Goal: Download file/media

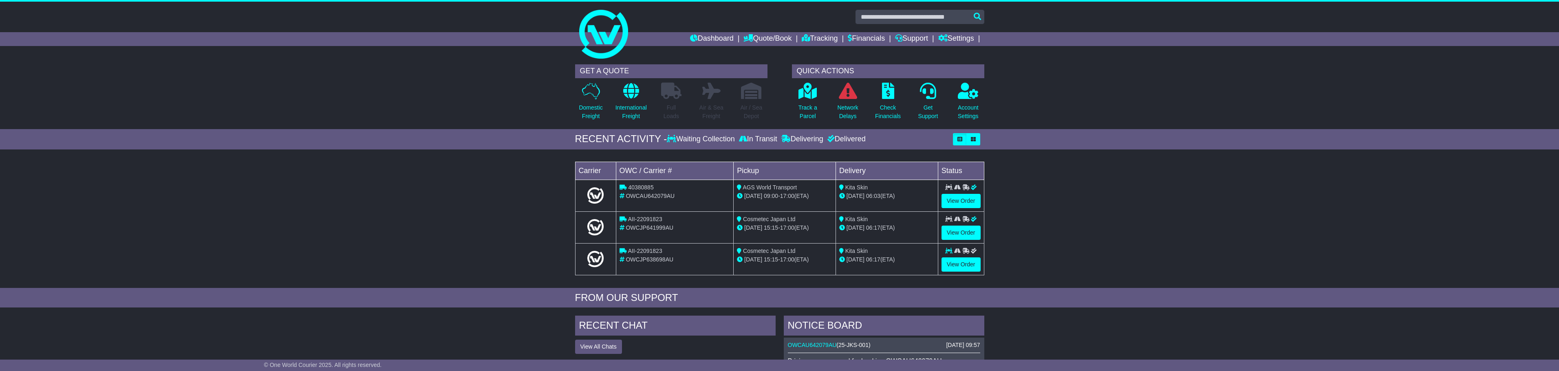
scroll to position [204, 0]
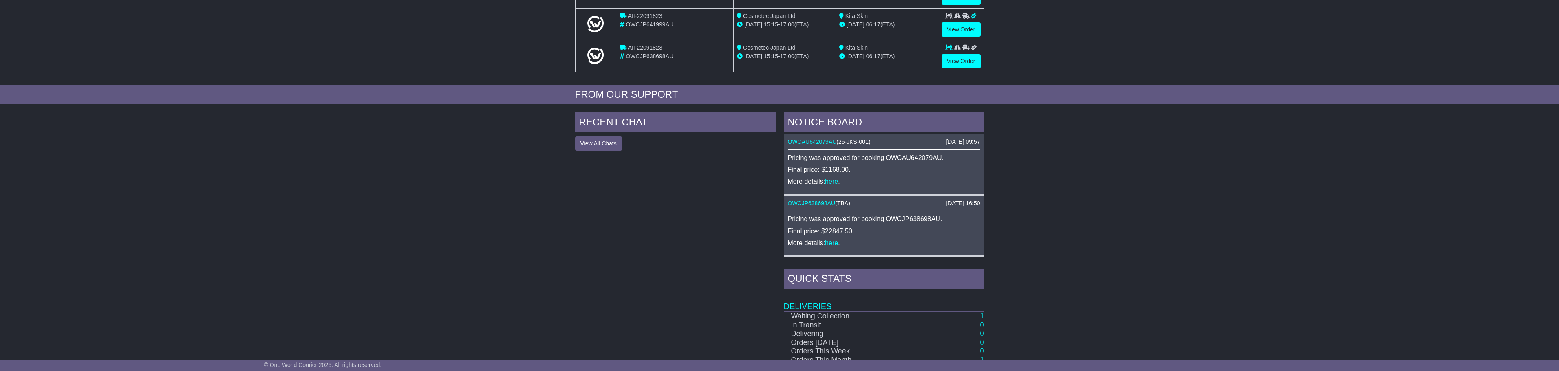
click at [833, 236] on div "Pricing was approved for booking OWCJP638698AU. Final price: $22847.50. More de…" at bounding box center [884, 231] width 192 height 32
click at [834, 246] on link "here" at bounding box center [831, 243] width 13 height 7
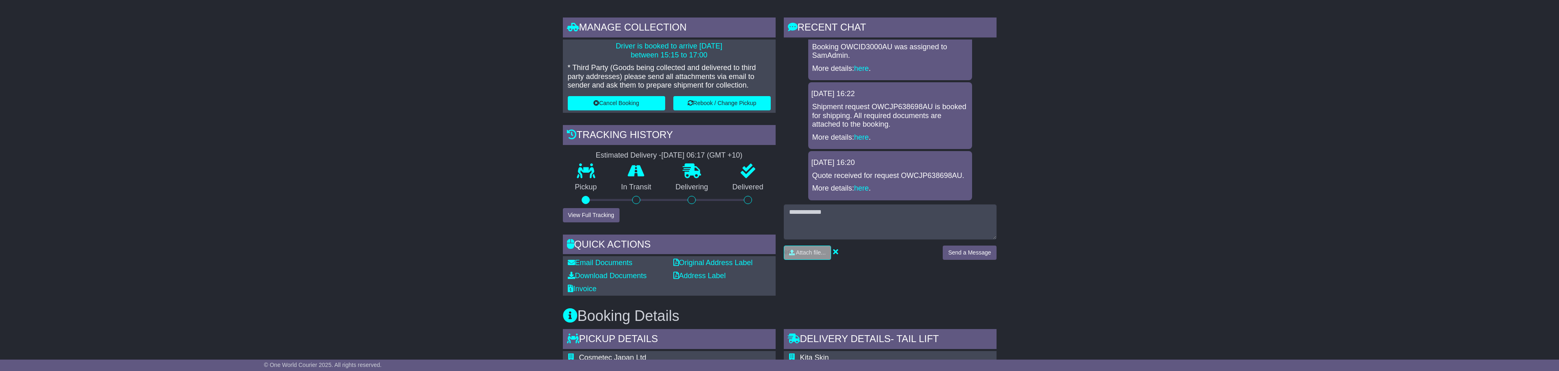
scroll to position [101, 0]
click at [586, 289] on link "Invoice" at bounding box center [582, 289] width 29 height 8
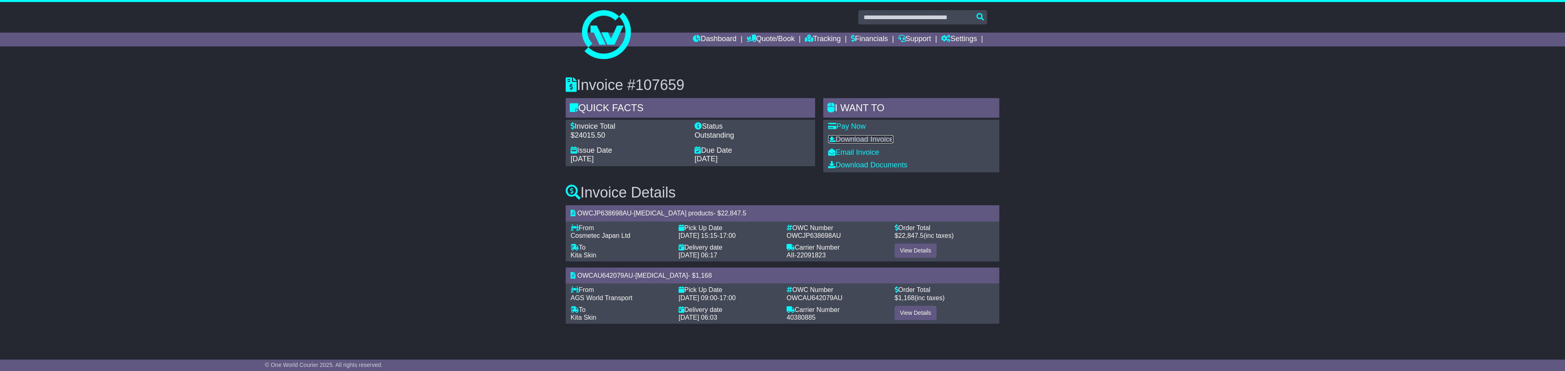
click at [860, 137] on link "Download Invoice" at bounding box center [860, 139] width 65 height 8
